Goal: Find contact information: Find contact information

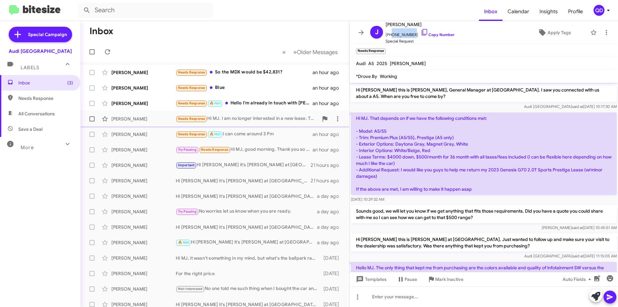
scroll to position [248, 0]
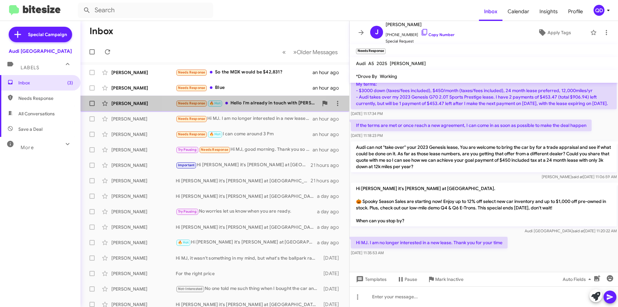
click at [238, 104] on div "Needs Response 🔥 Hot Hello I'm already in touch with [PERSON_NAME]/[PERSON_NAME…" at bounding box center [247, 102] width 142 height 7
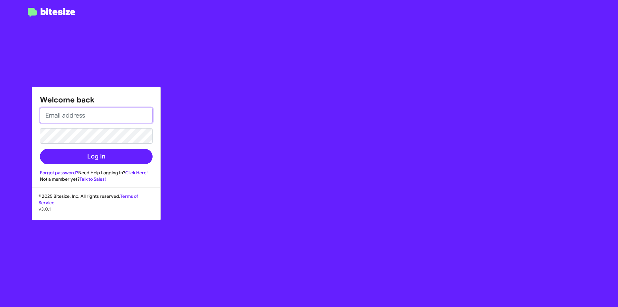
type input "[DOMAIN_NAME][EMAIL_ADDRESS][PERSON_NAME][DOMAIN_NAME]"
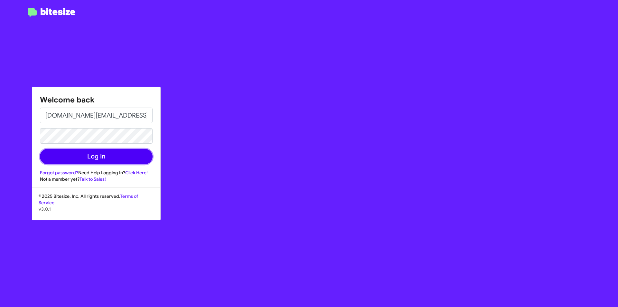
click at [95, 157] on button "Log In" at bounding box center [96, 156] width 113 height 15
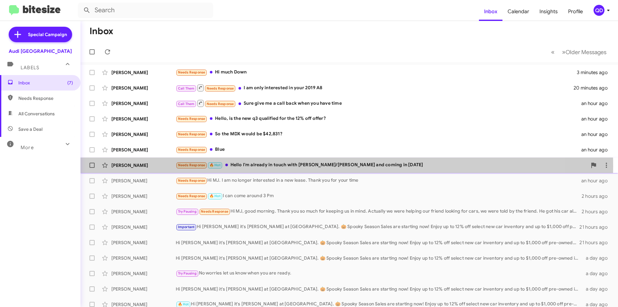
click at [303, 166] on div "Needs Response 🔥 Hot Hello I'm already in touch with [PERSON_NAME]/[PERSON_NAME…" at bounding box center [381, 164] width 411 height 7
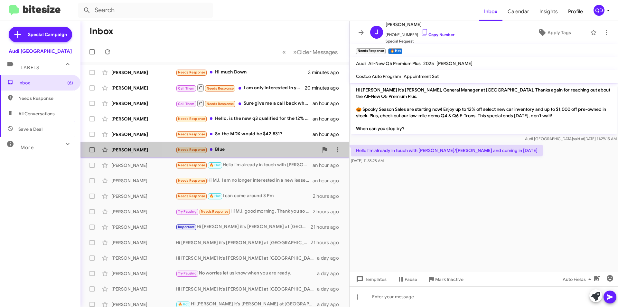
click at [271, 152] on div "Needs Response Blue" at bounding box center [247, 149] width 142 height 7
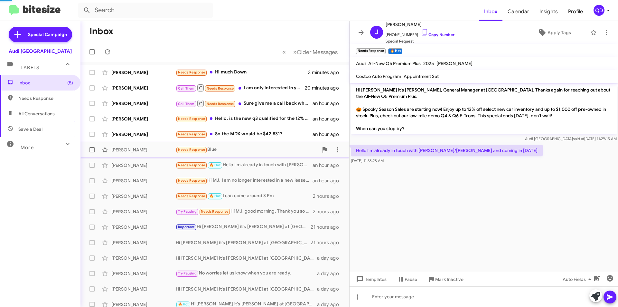
scroll to position [46, 0]
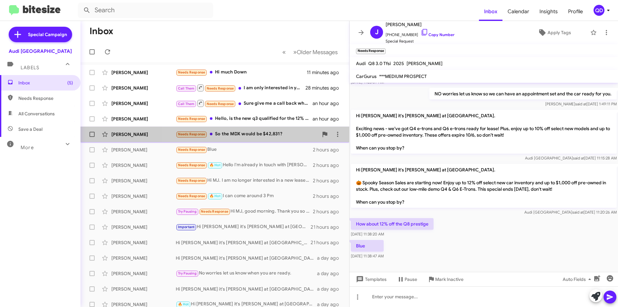
click at [259, 140] on div "[DEMOGRAPHIC_DATA][PERSON_NAME] Needs Response So the MDX would be $42,831? 2 h…" at bounding box center [215, 134] width 258 height 13
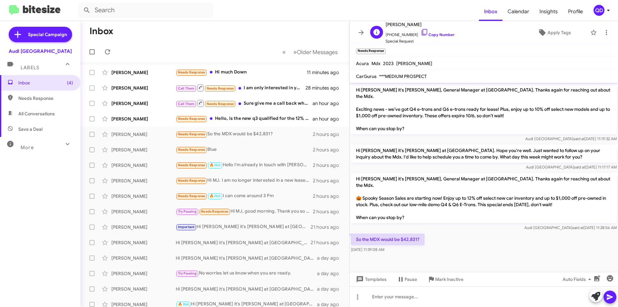
click at [404, 33] on span "[PHONE_NUMBER] Copy Number" at bounding box center [419, 33] width 69 height 10
copy span "19167169840"
click at [260, 122] on div "Needs Response Hello, is the new q3 qualified for the 12% off offer?" at bounding box center [247, 118] width 142 height 7
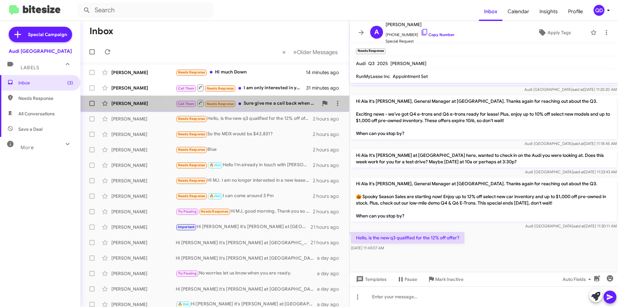
click at [264, 106] on div "Call Them Needs Response Sure give me a call back when you have time" at bounding box center [247, 103] width 142 height 8
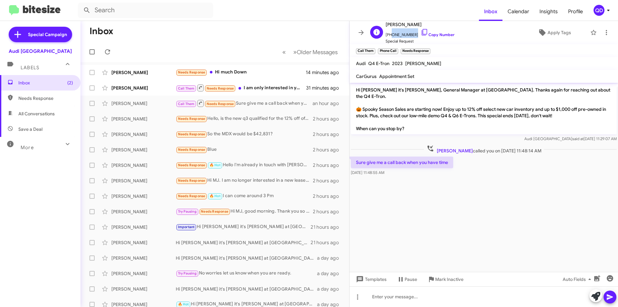
drag, startPoint x: 412, startPoint y: 35, endPoint x: 389, endPoint y: 35, distance: 22.8
click at [389, 35] on span "[PHONE_NUMBER] Copy Number" at bounding box center [419, 33] width 69 height 10
copy span "5104262909"
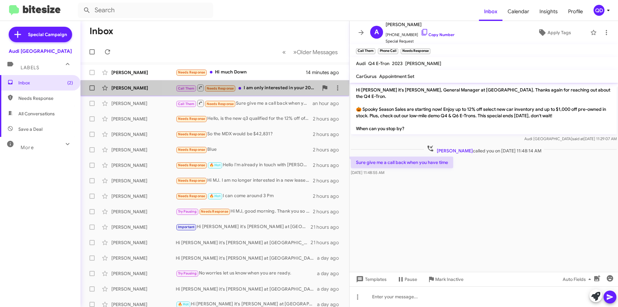
click at [272, 87] on div "Call Them Needs Response I am only interested in your 2019 A8" at bounding box center [247, 88] width 142 height 8
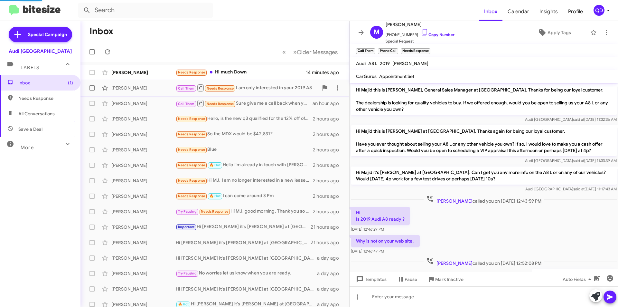
scroll to position [165, 0]
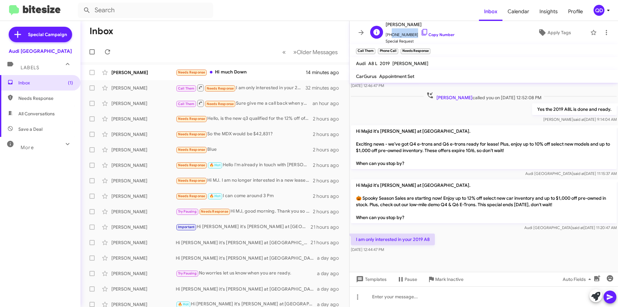
drag, startPoint x: 409, startPoint y: 34, endPoint x: 390, endPoint y: 37, distance: 19.8
click at [390, 37] on span "[PHONE_NUMBER] Copy Number" at bounding box center [419, 33] width 69 height 10
copy span "4157227159"
click at [253, 76] on div "Needs Response Hi much Down" at bounding box center [247, 72] width 142 height 7
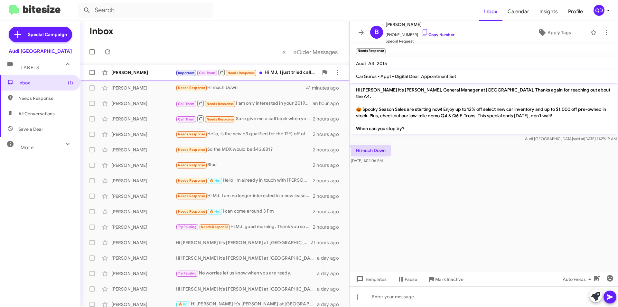
click at [127, 70] on div "[PERSON_NAME]" at bounding box center [143, 72] width 64 height 6
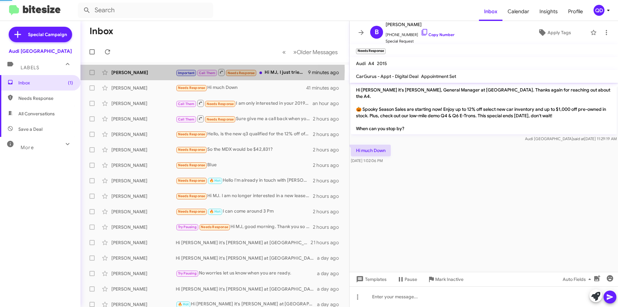
scroll to position [342, 0]
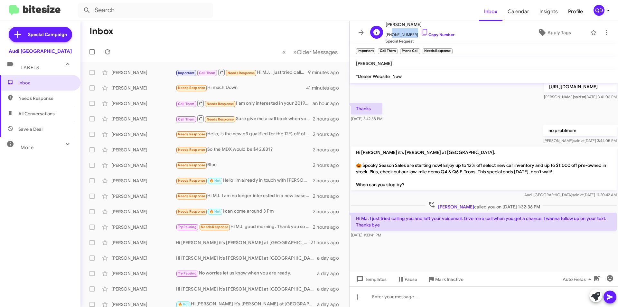
drag, startPoint x: 410, startPoint y: 34, endPoint x: 389, endPoint y: 36, distance: 20.6
click at [389, 36] on span "[PHONE_NUMBER] Copy Number" at bounding box center [419, 33] width 69 height 10
copy span "3125439953"
click at [106, 53] on icon at bounding box center [107, 51] width 5 height 5
